Goal: Find specific page/section: Find specific page/section

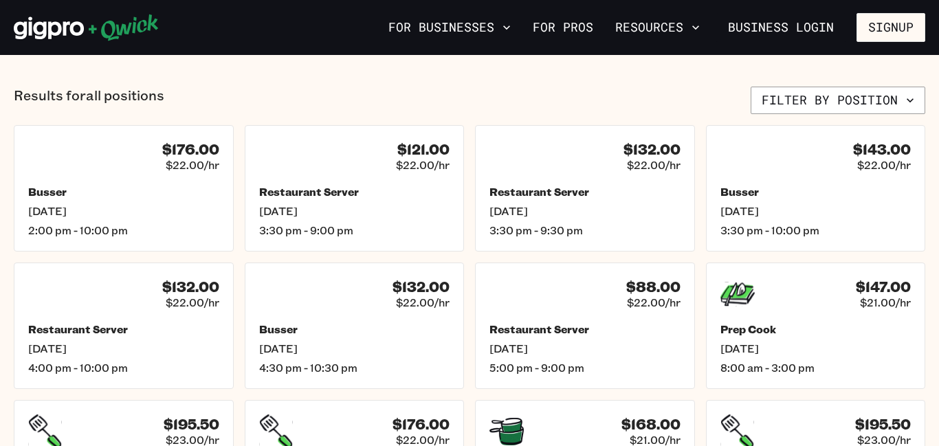
scroll to position [553, 0]
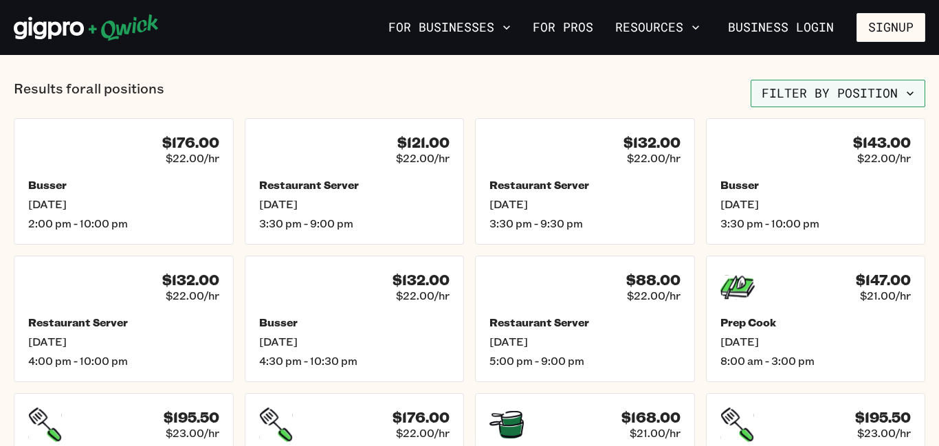
click at [842, 97] on button "Filter by position" at bounding box center [837, 93] width 175 height 27
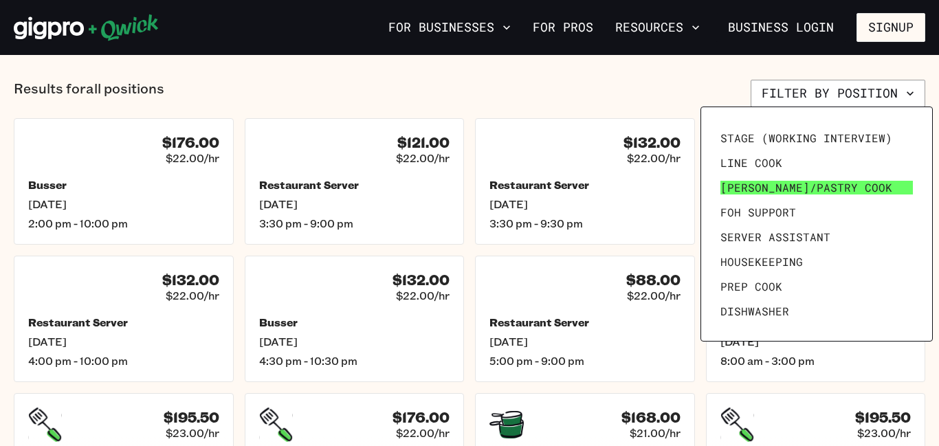
scroll to position [48, 0]
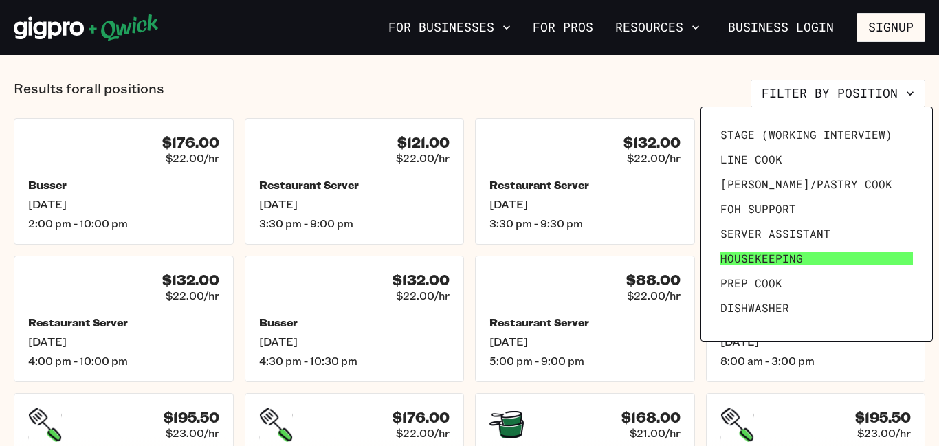
click at [783, 253] on span "Housekeeping" at bounding box center [761, 258] width 82 height 14
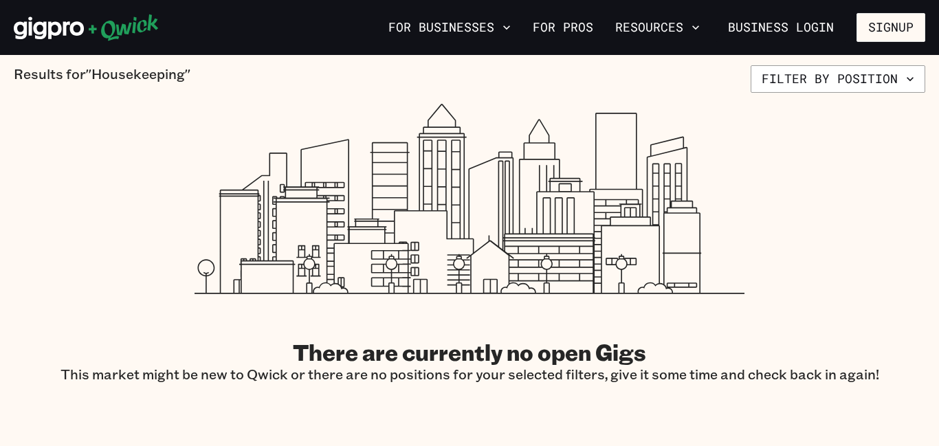
scroll to position [340, 0]
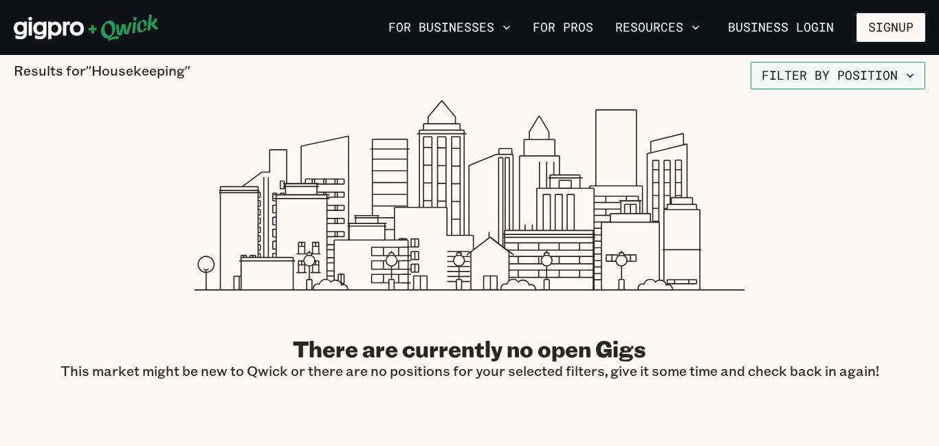
click at [847, 66] on button "Filter by position" at bounding box center [837, 75] width 175 height 27
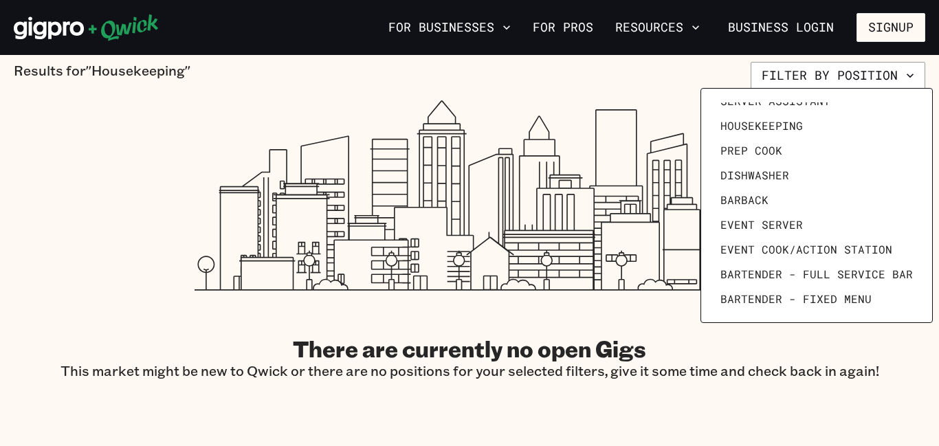
scroll to position [190, 0]
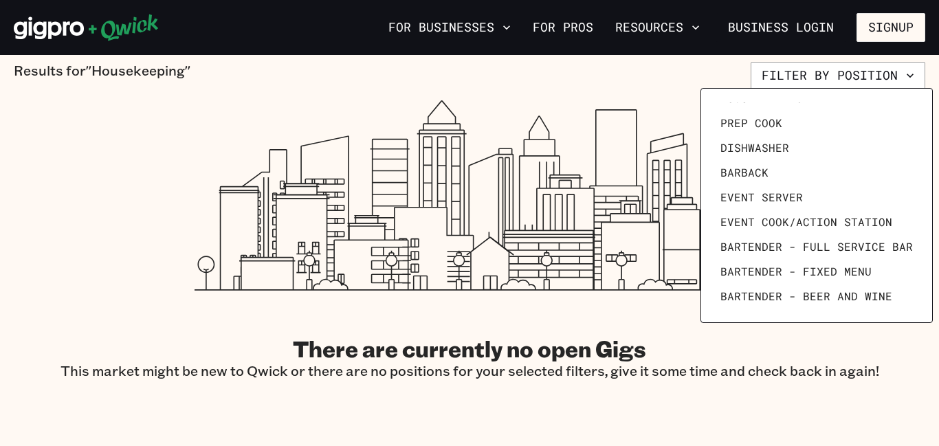
click at [875, 72] on div at bounding box center [469, 223] width 939 height 446
